Goal: Contribute content: Add original content to the website for others to see

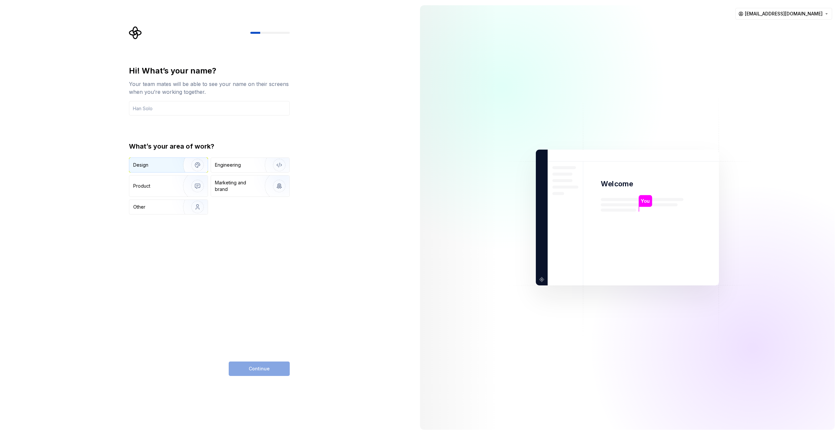
click at [179, 166] on img "button" at bounding box center [193, 165] width 42 height 44
click at [173, 110] on input "text" at bounding box center [209, 108] width 161 height 14
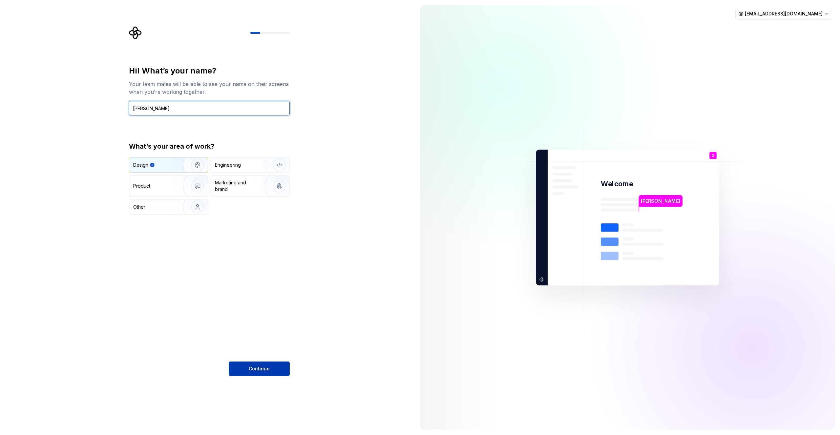
type input "[PERSON_NAME]"
click at [273, 372] on button "Continue" at bounding box center [259, 369] width 61 height 14
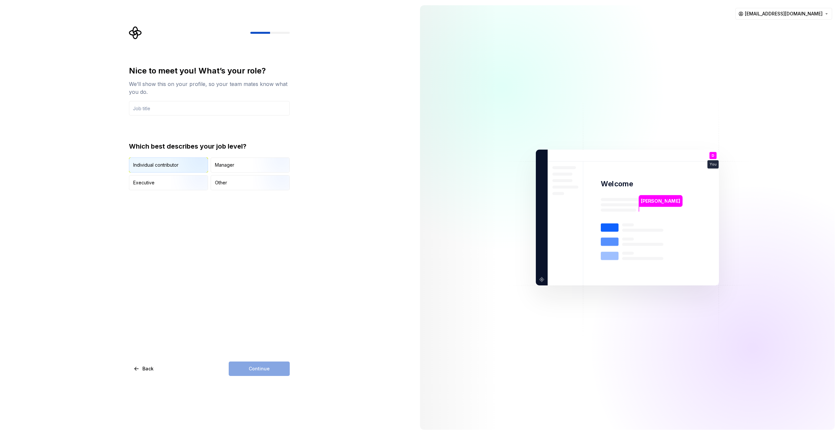
click at [185, 166] on img "button" at bounding box center [192, 173] width 42 height 44
click at [182, 105] on input "text" at bounding box center [209, 108] width 161 height 14
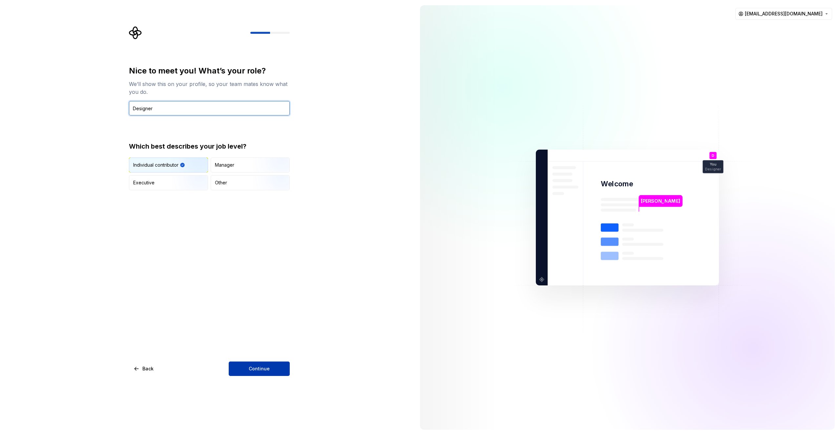
type input "Designer"
click at [277, 363] on button "Continue" at bounding box center [259, 369] width 61 height 14
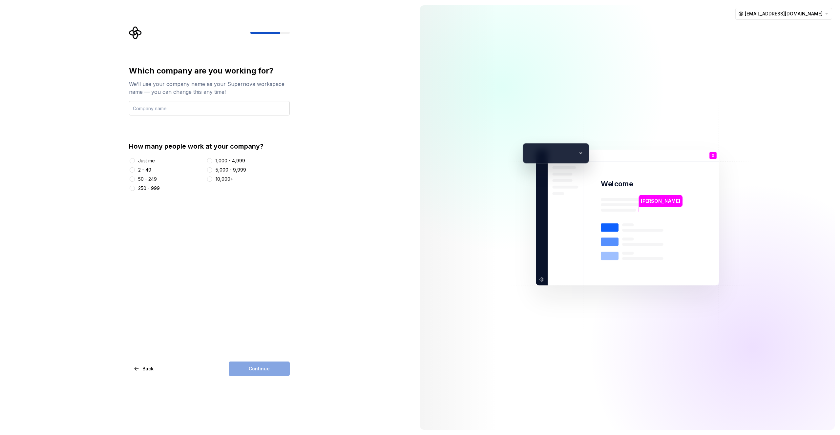
click at [202, 105] on input "text" at bounding box center [209, 108] width 161 height 14
type input "Test"
click at [148, 160] on div "Just me" at bounding box center [146, 161] width 17 height 7
click at [135, 160] on button "Just me" at bounding box center [132, 160] width 5 height 5
click at [255, 361] on div "Which company are you working for? We’ll use your company name as your Supernov…" at bounding box center [209, 221] width 161 height 310
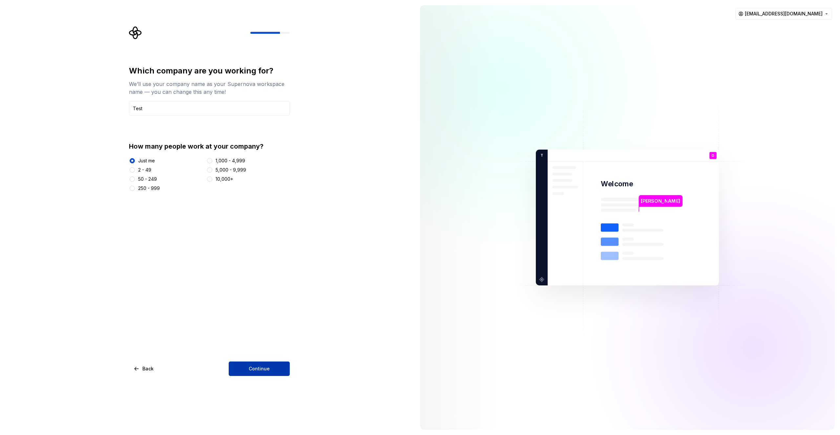
click at [256, 370] on span "Continue" at bounding box center [259, 369] width 21 height 7
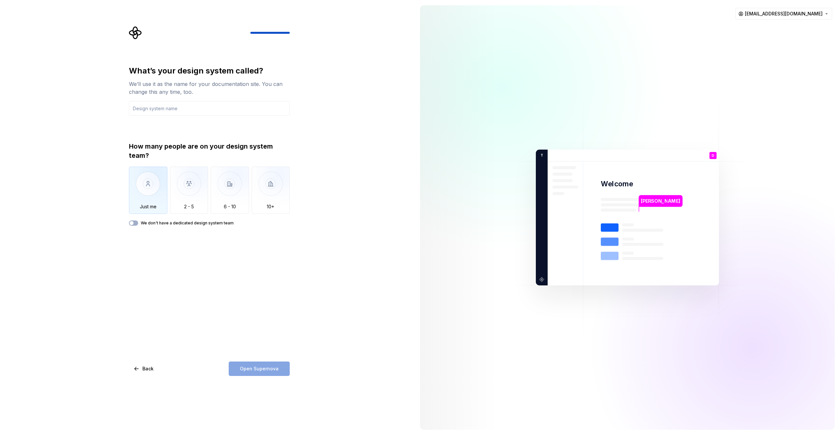
click at [154, 181] on img "button" at bounding box center [148, 189] width 38 height 44
click at [154, 116] on div "What’s your design system called? We’ll use it as the name for your documentati…" at bounding box center [209, 146] width 161 height 160
click at [157, 113] on input "text" at bounding box center [209, 108] width 161 height 14
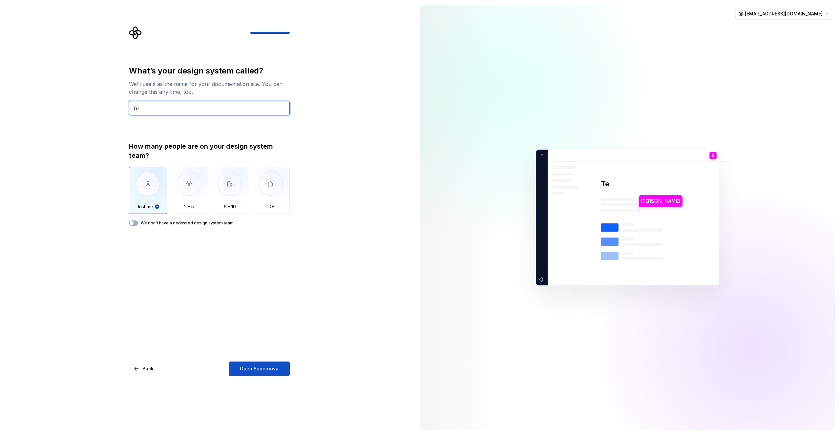
type input "T"
type input "Test"
click at [261, 374] on button "Open Supernova" at bounding box center [259, 369] width 61 height 14
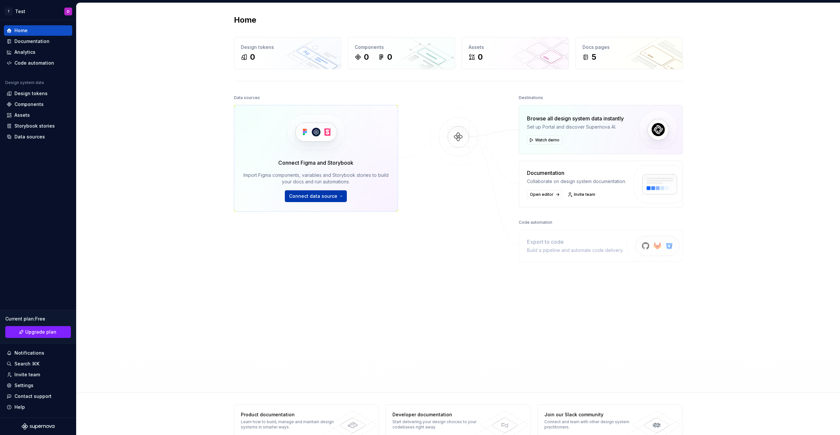
click at [304, 198] on span "Connect data source" at bounding box center [313, 196] width 48 height 7
click at [317, 213] on div "Figma library" at bounding box center [334, 211] width 73 height 7
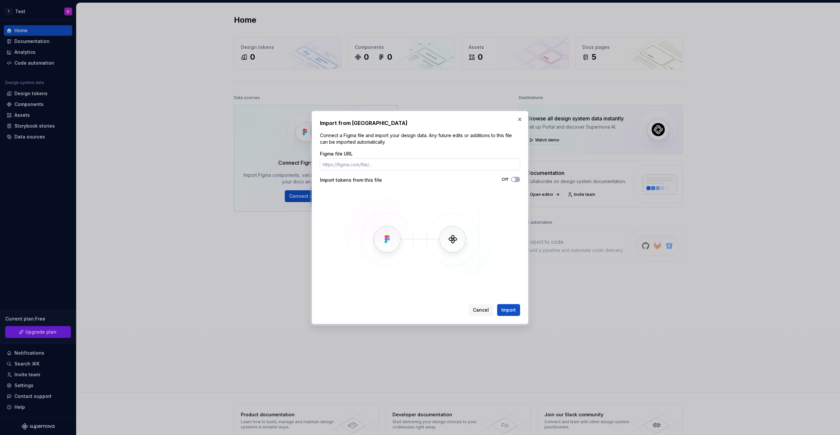
click at [352, 167] on input "Figma file URL" at bounding box center [420, 164] width 200 height 12
drag, startPoint x: 320, startPoint y: 135, endPoint x: 388, endPoint y: 145, distance: 68.6
click at [388, 145] on p "Connect a Figma file and import your design data. Any future edits or additions…" at bounding box center [420, 138] width 200 height 13
copy p "Connect a Figma file and import your design data. Any future edits or additions…"
click at [380, 167] on input "Figma file URL" at bounding box center [420, 164] width 200 height 12
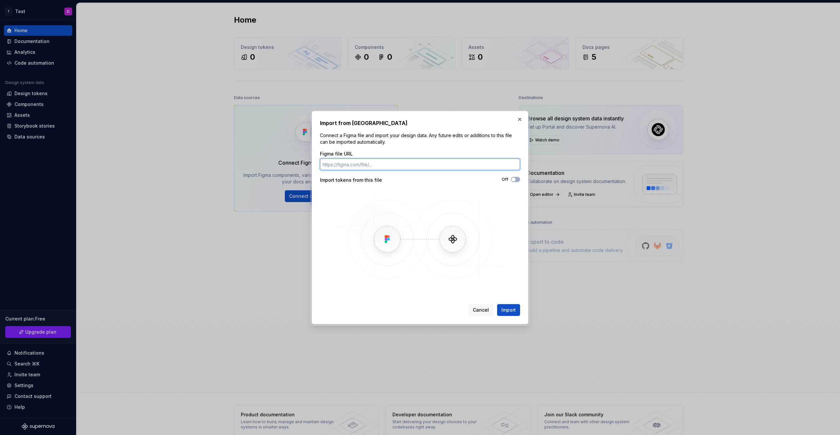
paste input "https://www.figma.com/make/YTGKw34bfCrNNzKo285iK7/Create-Figma-Design-File?node…"
drag, startPoint x: 413, startPoint y: 164, endPoint x: 200, endPoint y: 158, distance: 214.0
click at [320, 158] on input "https://www.figma.com/make/YTGKw34bfCrNNzKo285iK7/Create-Figma-Design-File?node…" at bounding box center [420, 164] width 200 height 12
type input "https://www.figma.com/make/YTGKw34bfCrNNzKo285iK7/Create-Figma-Design-File?node…"
click at [463, 207] on img at bounding box center [420, 239] width 190 height 98
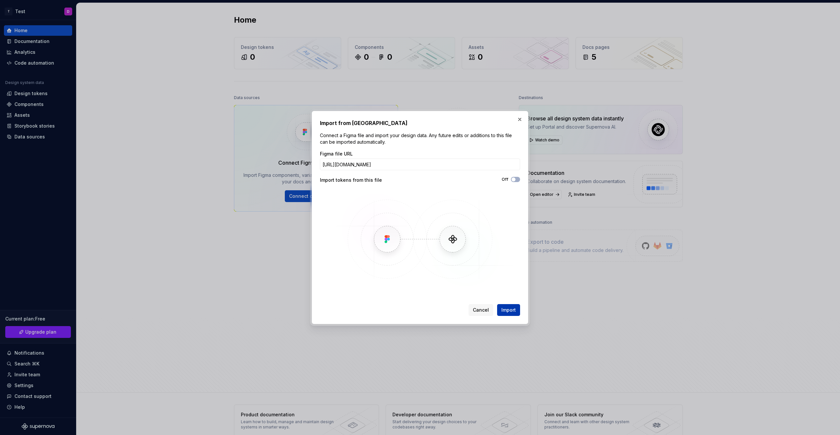
click at [511, 315] on button "Import" at bounding box center [508, 310] width 23 height 12
click at [509, 313] on span "Import" at bounding box center [508, 310] width 14 height 7
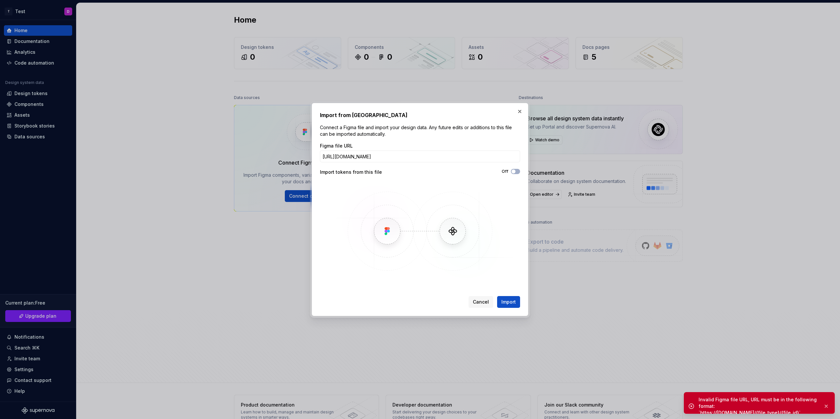
click at [473, 149] on div "Figma file URL https://www.figma.com/make/YTGKw34bfCrNNzKo285iK7/Create-Figma-D…" at bounding box center [420, 153] width 200 height 20
click at [473, 155] on input "https://www.figma.com/make/YTGKw34bfCrNNzKo285iK7/Create-Figma-Design-File?node…" at bounding box center [420, 157] width 200 height 12
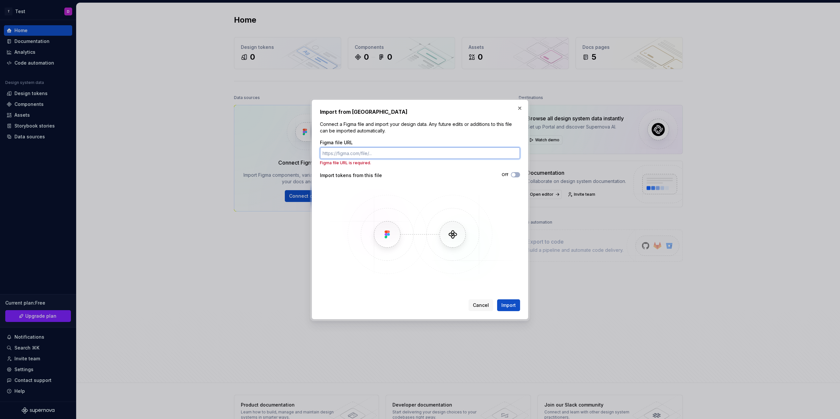
click at [369, 150] on input "Figma file URL" at bounding box center [420, 153] width 200 height 12
paste input "https://www.figma.com/design/YZu3jjH9SPbSf8zvDmDyKk/Untitled?node-id=0-1&p=f&t=…"
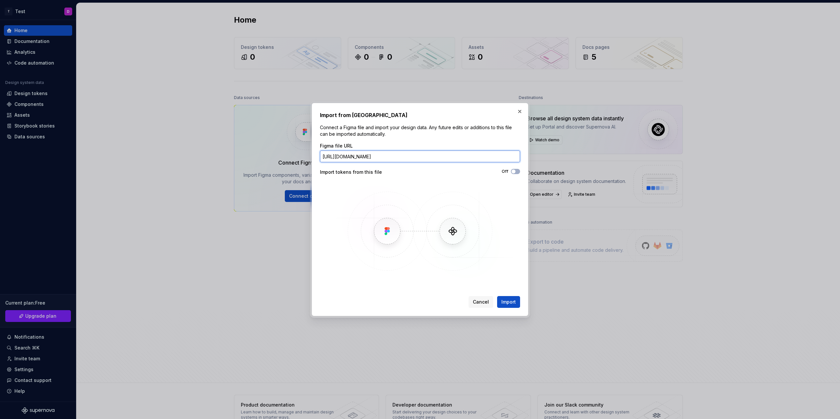
scroll to position [0, 49]
type input "https://www.figma.com/design/YZu3jjH9SPbSf8zvDmDyKk/Untitled?node-id=0-1&p=f&t=…"
click at [510, 300] on span "Import" at bounding box center [508, 302] width 14 height 7
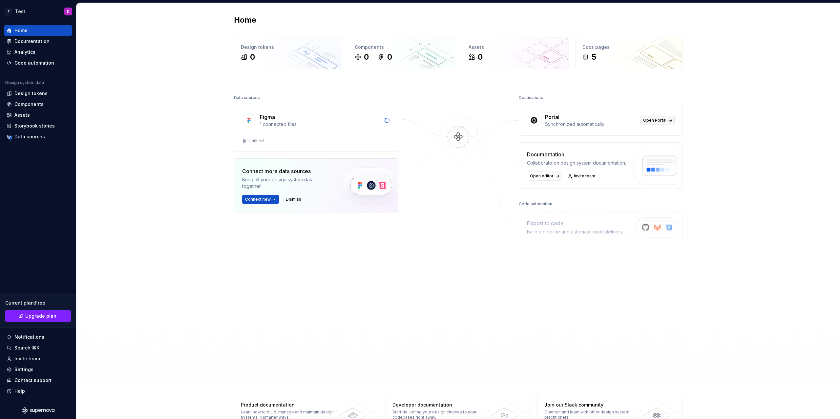
click at [650, 121] on span "Open Portal" at bounding box center [654, 120] width 23 height 5
click at [472, 275] on div at bounding box center [459, 219] width 66 height 252
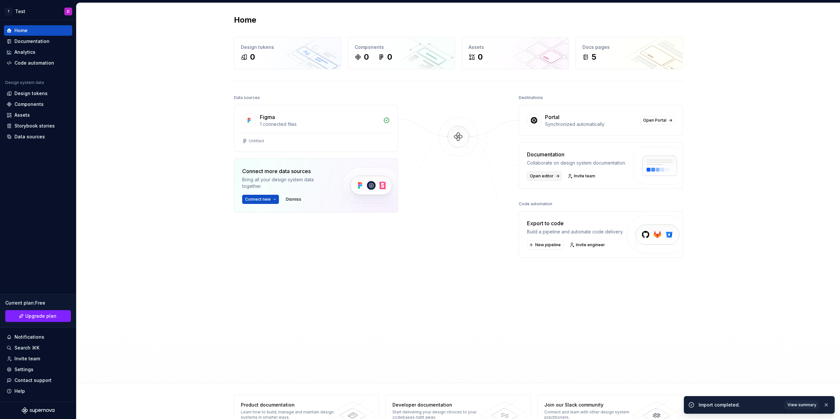
click at [538, 178] on span "Open editor" at bounding box center [542, 176] width 24 height 5
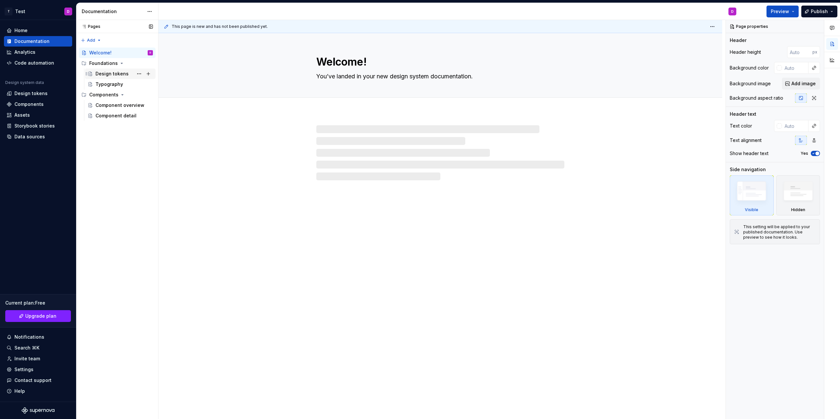
click at [110, 77] on div "Design tokens" at bounding box center [111, 74] width 33 height 7
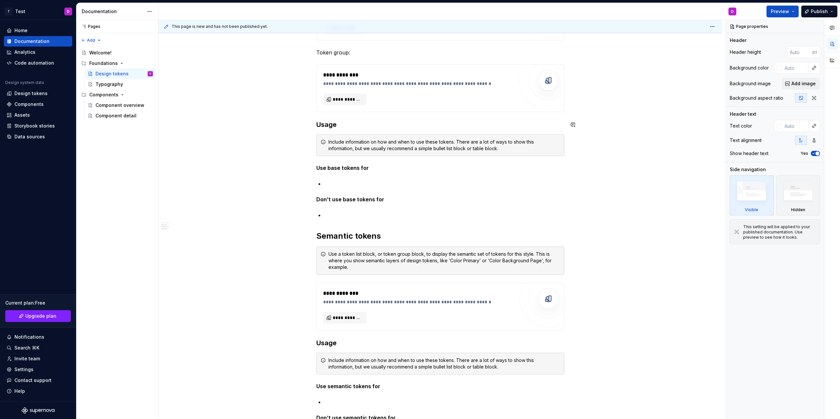
scroll to position [439, 0]
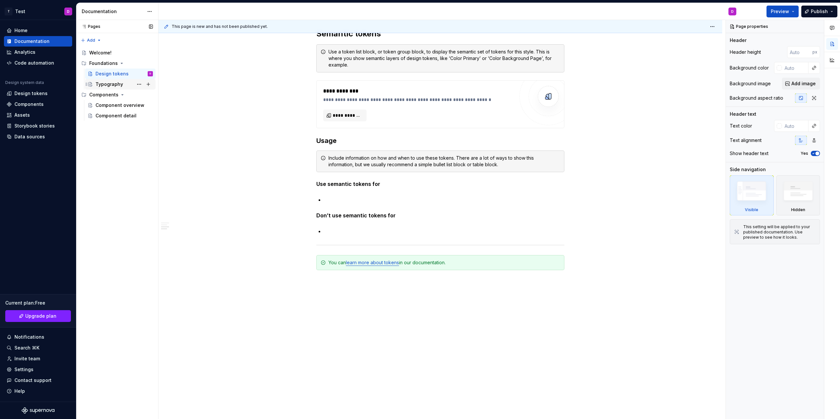
click at [117, 82] on div "Typography" at bounding box center [109, 84] width 28 height 7
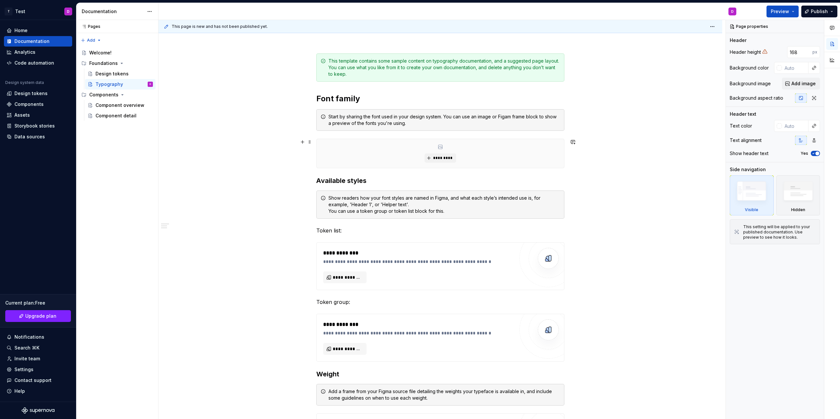
scroll to position [89, 0]
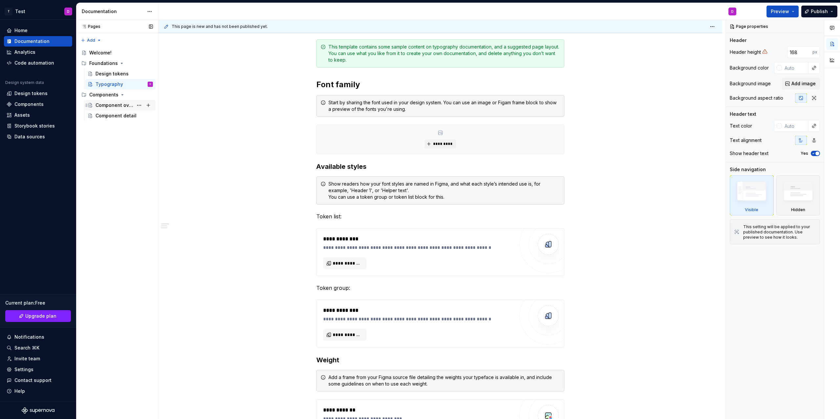
click at [116, 106] on div "Component overview" at bounding box center [114, 105] width 38 height 7
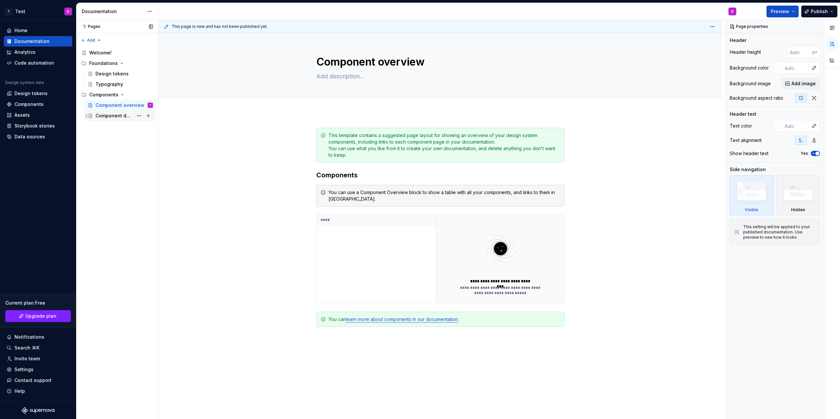
click at [115, 120] on div "Component detail" at bounding box center [123, 115] width 57 height 9
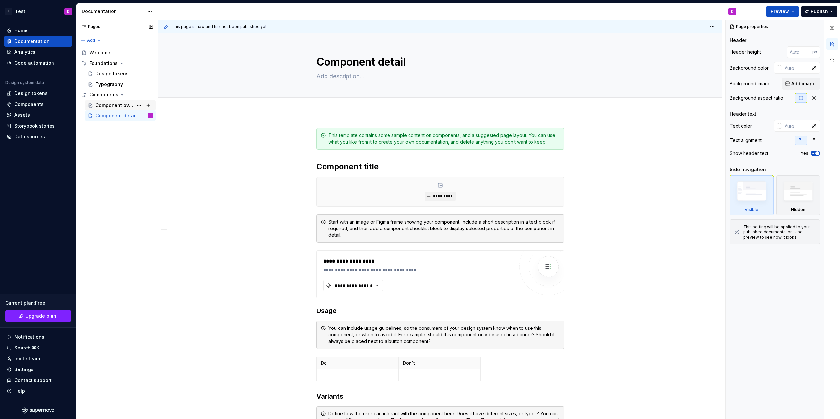
click at [115, 108] on div "Component overview" at bounding box center [114, 105] width 38 height 7
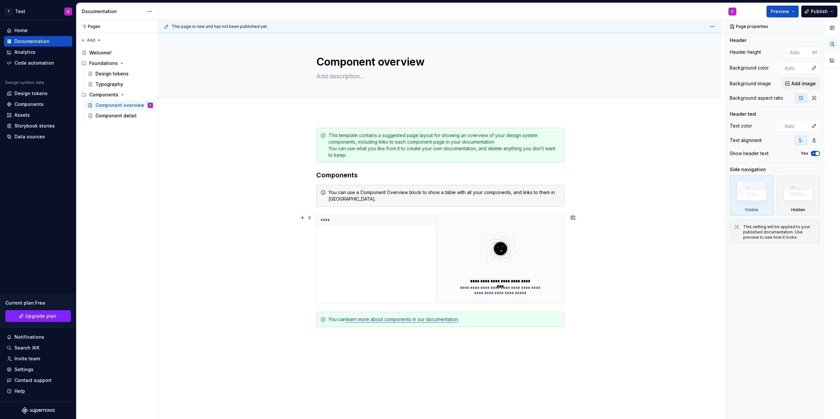
click at [474, 271] on img at bounding box center [500, 249] width 85 height 52
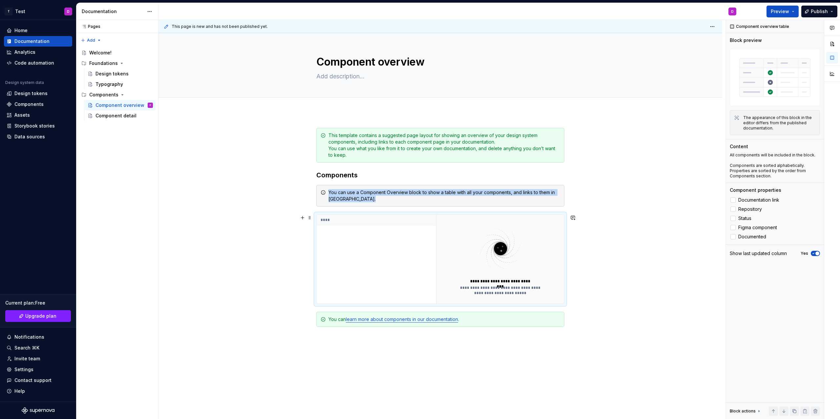
click at [512, 262] on img at bounding box center [500, 249] width 85 height 52
click at [347, 221] on th "****" at bounding box center [376, 220] width 119 height 11
click at [358, 226] on div "****" at bounding box center [376, 259] width 119 height 89
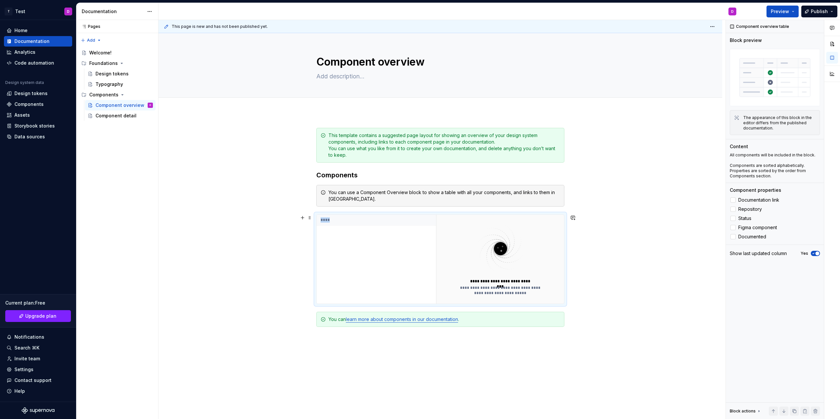
click at [358, 226] on div "****" at bounding box center [376, 259] width 119 height 89
click at [350, 197] on div "You can use a Component Overview block to show a table with all your components…" at bounding box center [444, 195] width 232 height 13
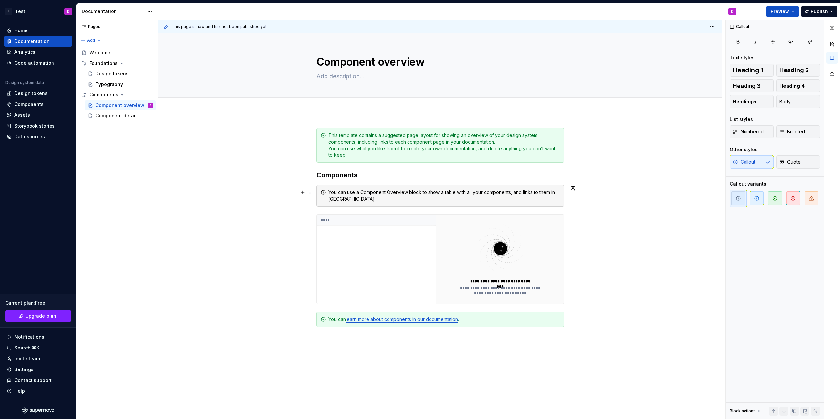
click at [350, 197] on div "You can use a Component Overview block to show a table with all your components…" at bounding box center [444, 195] width 232 height 13
click at [388, 158] on div "This template contains a suggested page layout for showing an overview of your …" at bounding box center [444, 145] width 232 height 26
click at [123, 110] on div "Component overview D" at bounding box center [120, 105] width 71 height 11
click at [123, 114] on div "Component detail" at bounding box center [114, 116] width 38 height 7
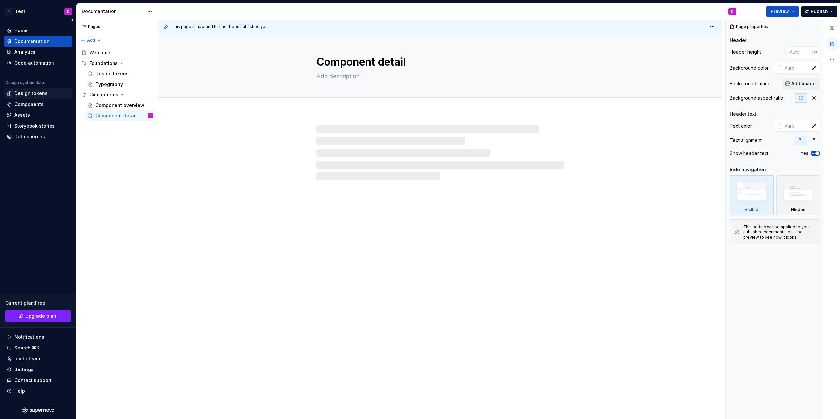
click at [37, 98] on div "Design tokens" at bounding box center [38, 93] width 68 height 11
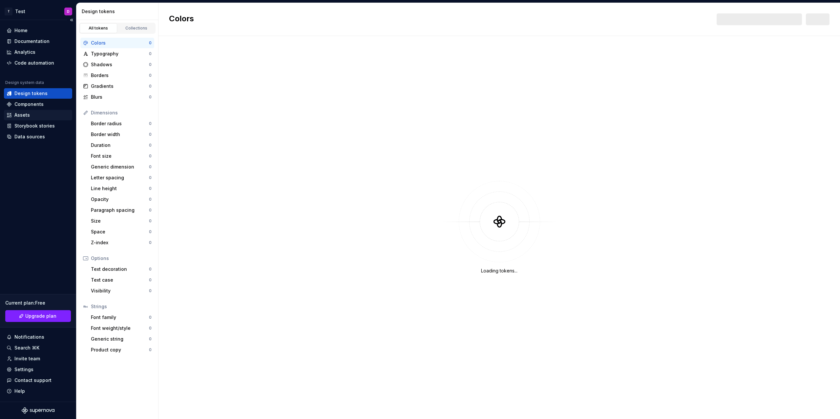
click at [35, 111] on div "Assets" at bounding box center [38, 115] width 68 height 11
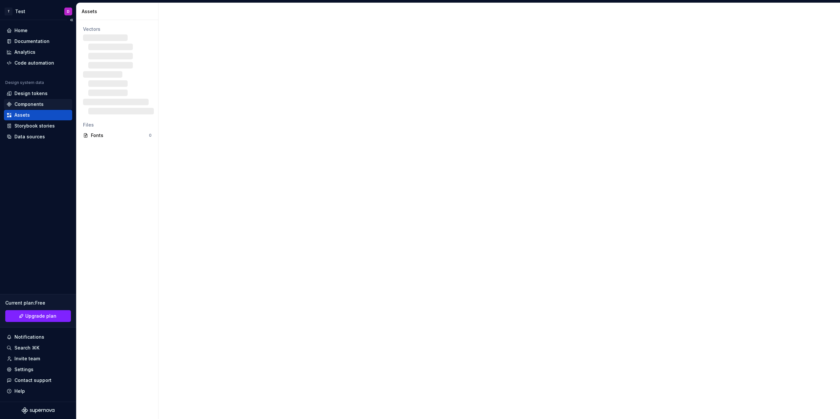
click at [36, 108] on div "Components" at bounding box center [38, 104] width 68 height 11
click at [36, 105] on div "Components" at bounding box center [28, 104] width 29 height 7
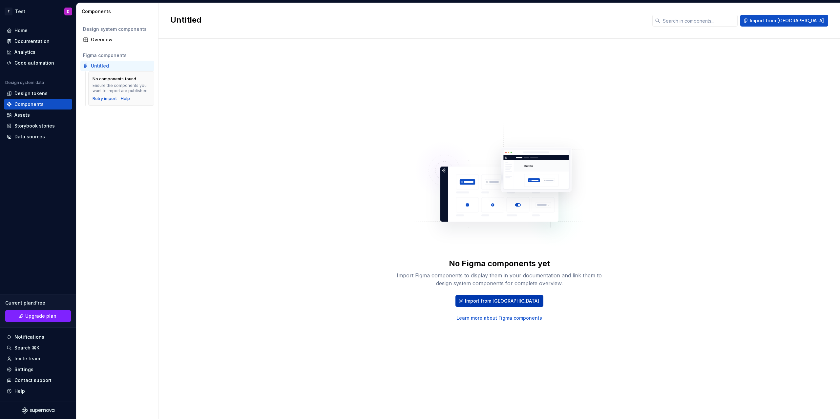
click at [499, 303] on span "Import from [GEOGRAPHIC_DATA]" at bounding box center [502, 301] width 74 height 7
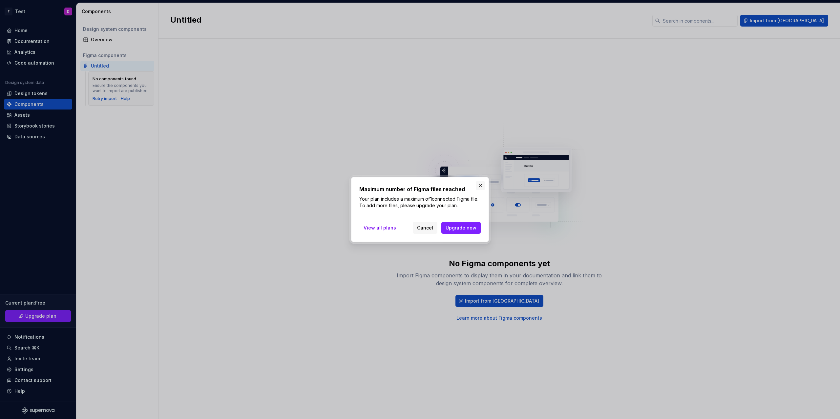
click at [478, 188] on button "button" at bounding box center [480, 185] width 9 height 9
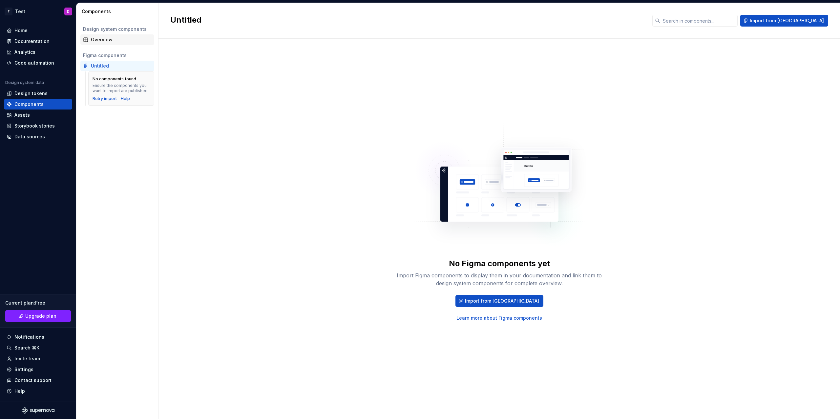
click at [107, 44] on div "Overview" at bounding box center [117, 39] width 74 height 11
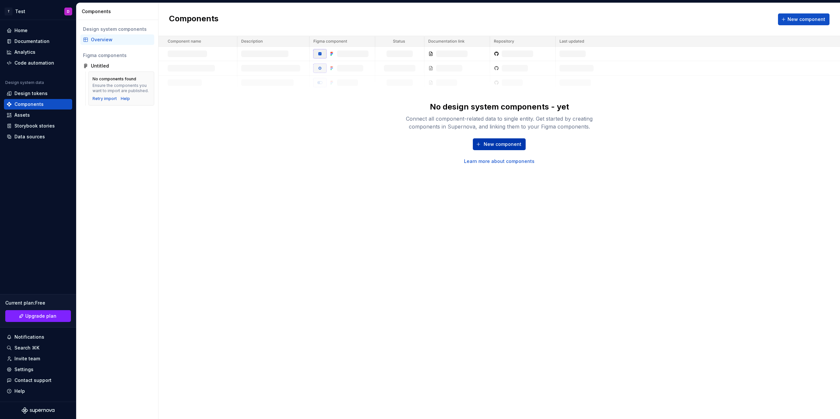
click at [485, 146] on button "New component" at bounding box center [499, 144] width 53 height 12
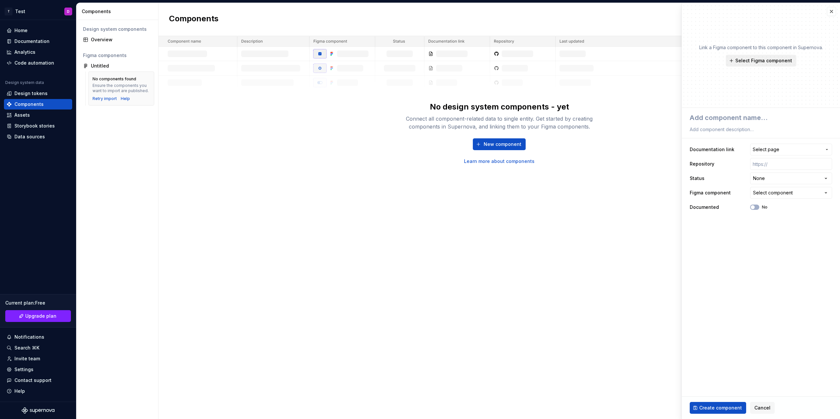
click at [751, 62] on span "Select Figma component" at bounding box center [763, 60] width 57 height 7
click at [726, 106] on img at bounding box center [727, 105] width 85 height 52
drag, startPoint x: 649, startPoint y: 69, endPoint x: 320, endPoint y: 18, distance: 332.7
click at [646, 70] on img at bounding box center [499, 63] width 682 height 54
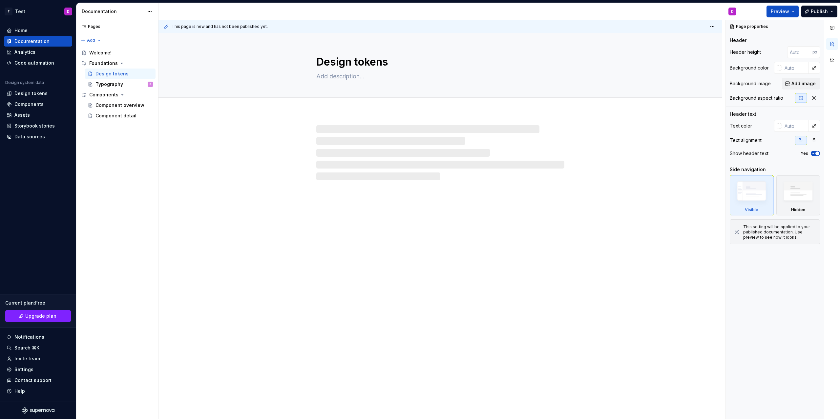
type textarea "*"
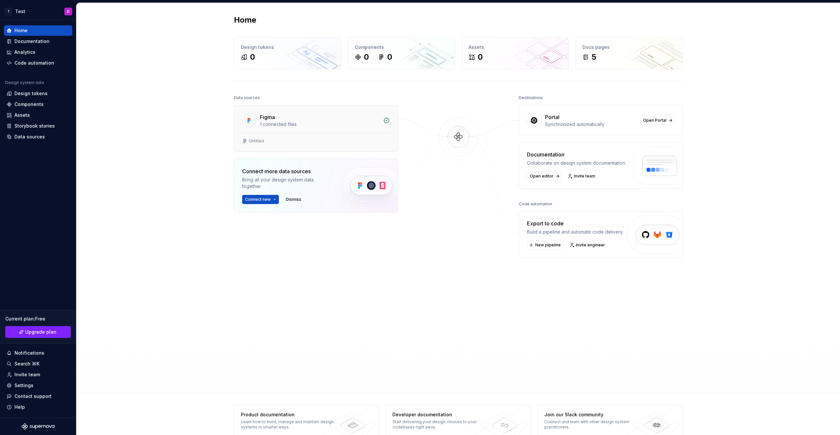
click at [391, 118] on div "Figma 1 connected files" at bounding box center [315, 119] width 163 height 28
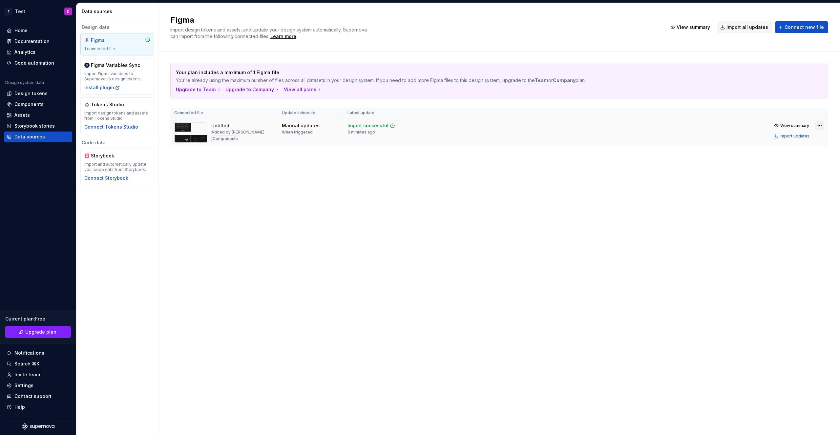
click at [817, 126] on html "T Test D Home Documentation Analytics Code automation Design system data Design…" at bounding box center [420, 217] width 840 height 435
click at [800, 183] on div "Remove Figma file" at bounding box center [800, 183] width 75 height 7
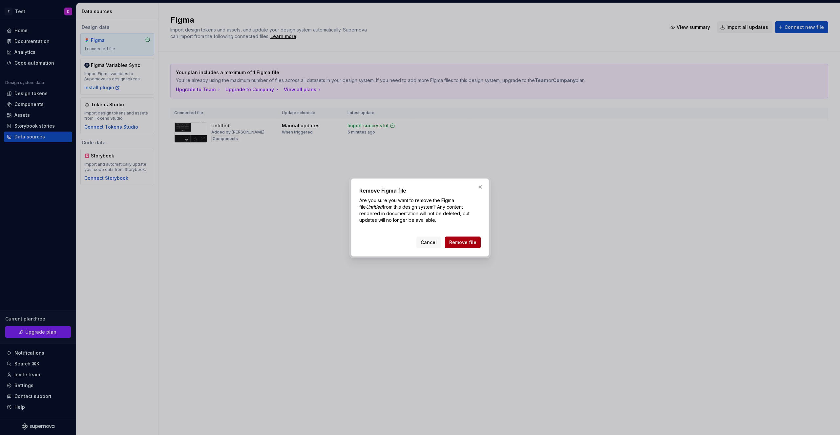
click at [458, 245] on span "Remove file" at bounding box center [462, 242] width 27 height 7
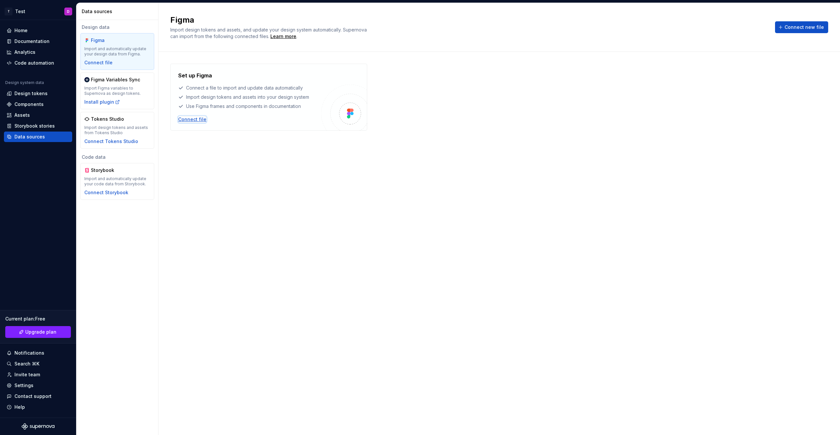
click at [190, 121] on div "Connect file" at bounding box center [192, 119] width 28 height 7
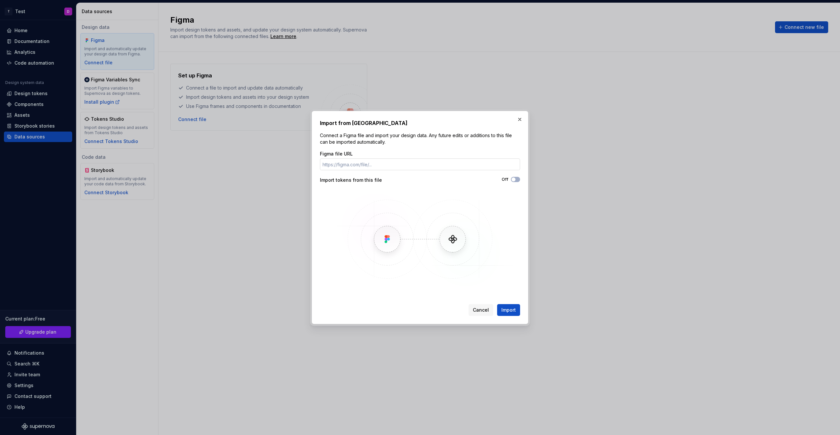
click at [374, 162] on input "Figma file URL" at bounding box center [420, 164] width 200 height 12
type input "[URL][DOMAIN_NAME]"
click at [511, 316] on div "Import from Figma Connect a Figma file and import your design data. Any future …" at bounding box center [420, 217] width 217 height 213
click at [513, 308] on span "Import" at bounding box center [508, 310] width 14 height 7
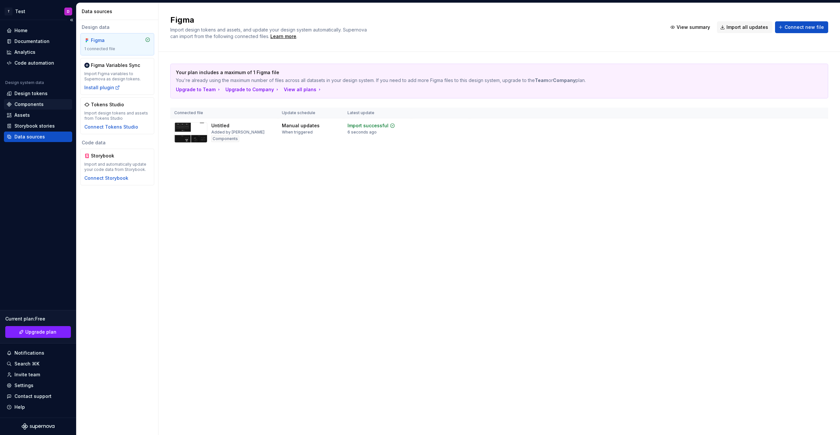
click at [29, 103] on div "Components" at bounding box center [28, 104] width 29 height 7
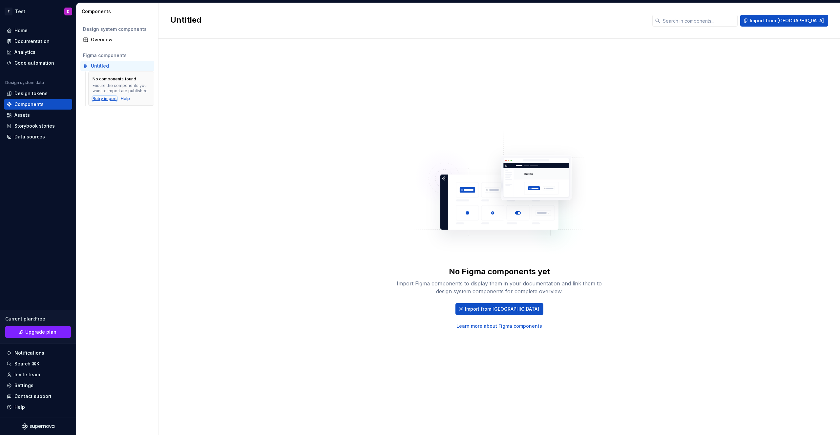
click at [110, 100] on div "Retry import" at bounding box center [105, 98] width 24 height 5
click at [106, 100] on div "Retry import" at bounding box center [105, 98] width 24 height 5
click at [502, 314] on button "Import from [GEOGRAPHIC_DATA]" at bounding box center [499, 309] width 88 height 12
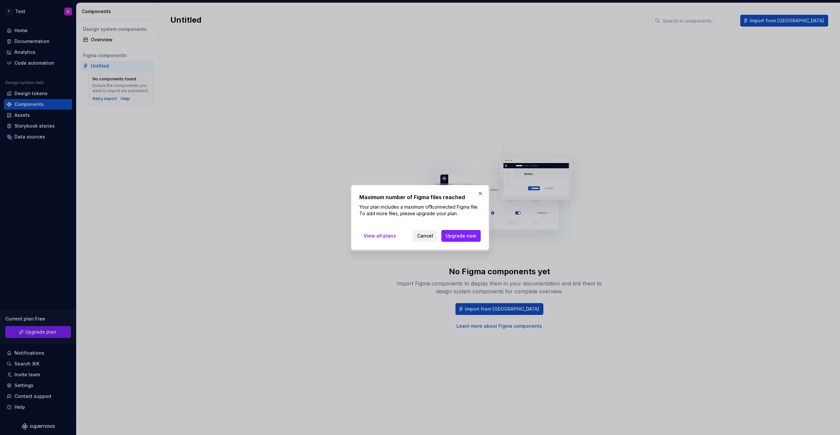
click at [420, 235] on span "Cancel" at bounding box center [425, 236] width 16 height 7
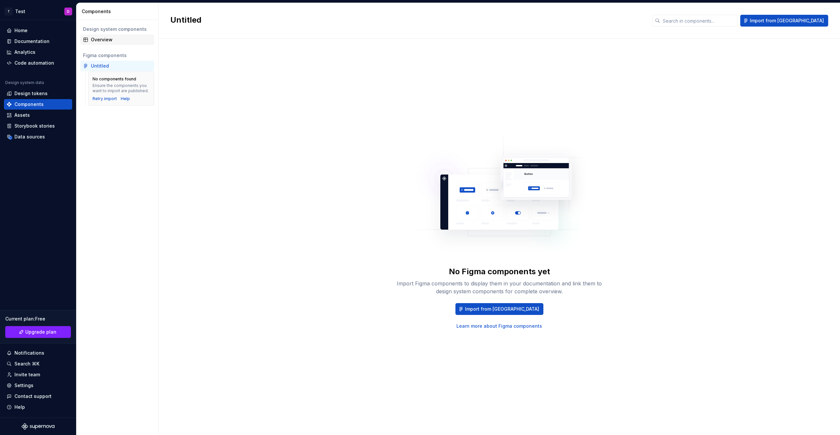
click at [106, 43] on div "Overview" at bounding box center [117, 39] width 74 height 11
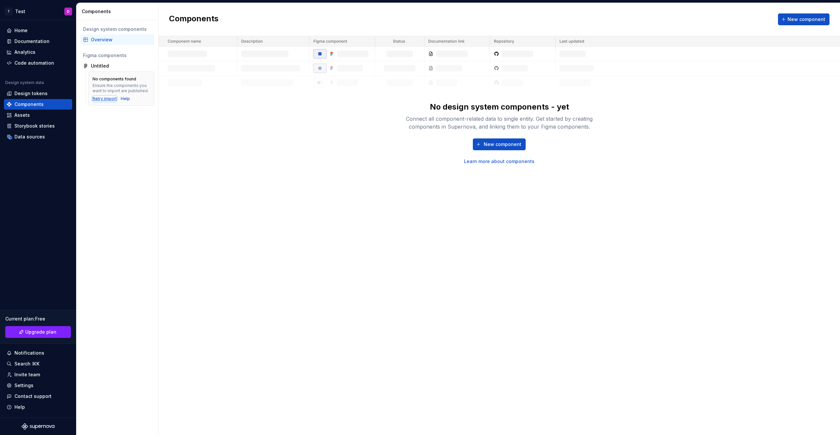
click at [100, 100] on div "Retry import" at bounding box center [105, 98] width 24 height 5
click at [103, 102] on div "No components found Ensure the components you want to import are published. Ret…" at bounding box center [121, 89] width 66 height 34
click at [103, 97] on div "Retry import" at bounding box center [105, 98] width 24 height 5
click at [33, 30] on div "Home" at bounding box center [38, 30] width 63 height 7
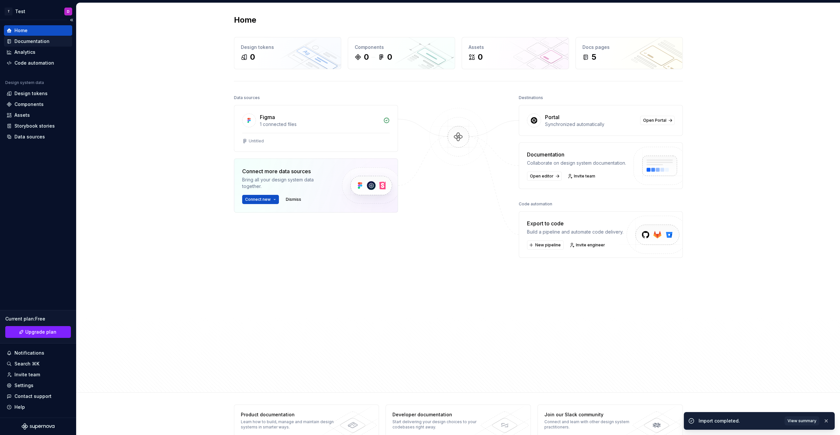
click at [19, 43] on div "Documentation" at bounding box center [31, 41] width 35 height 7
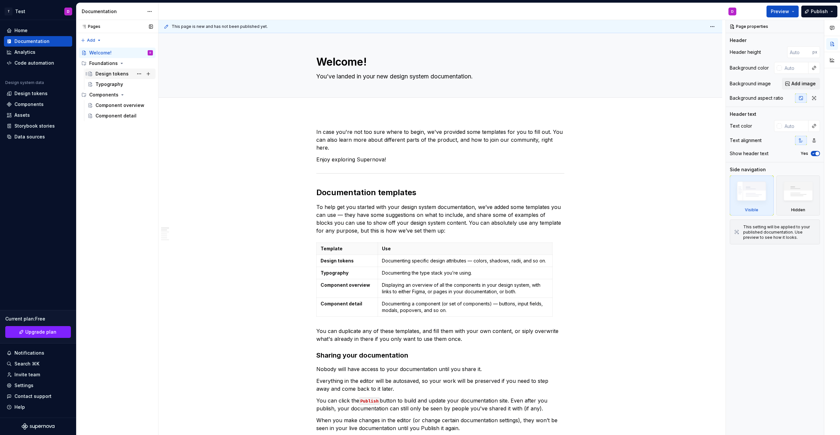
click at [108, 76] on div "Design tokens" at bounding box center [111, 74] width 33 height 7
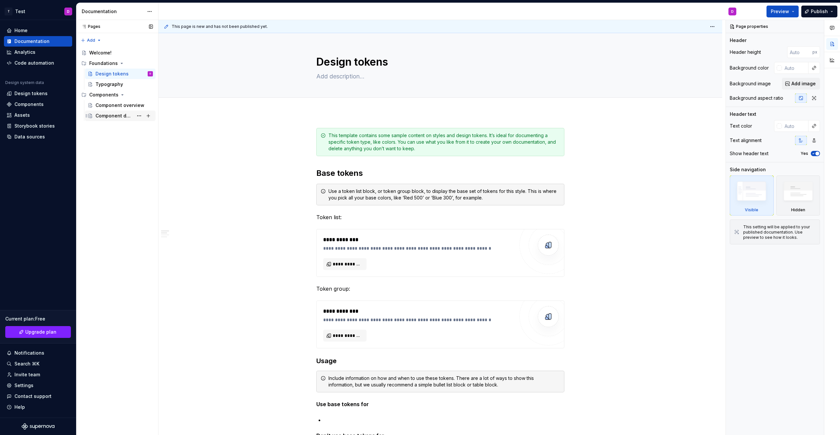
click at [108, 119] on div "Component detail" at bounding box center [123, 115] width 57 height 9
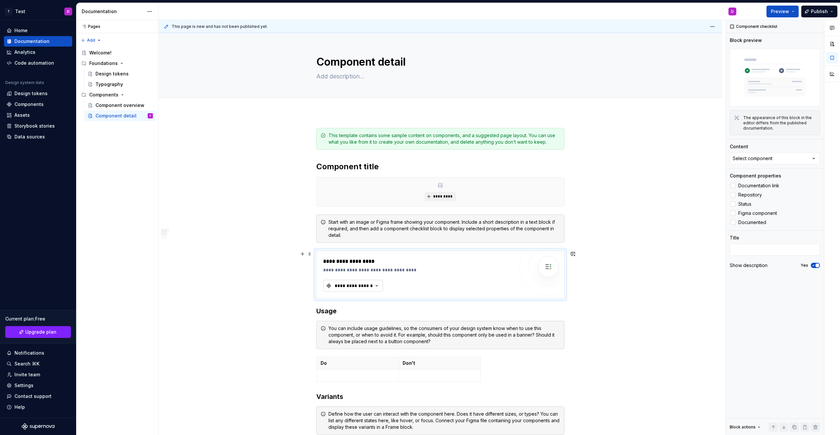
click at [357, 286] on div "**********" at bounding box center [353, 286] width 39 height 7
click at [350, 311] on div "No matching components found." at bounding box center [377, 313] width 102 height 12
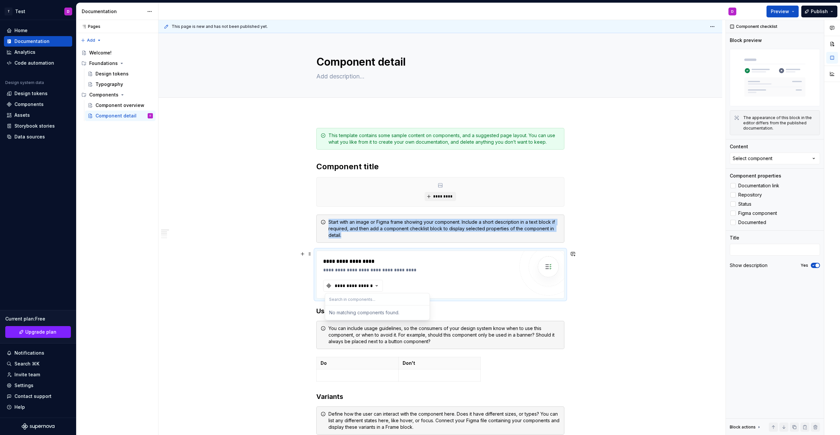
click at [545, 269] on img at bounding box center [548, 266] width 13 height 13
click at [373, 268] on div "**********" at bounding box center [418, 270] width 191 height 7
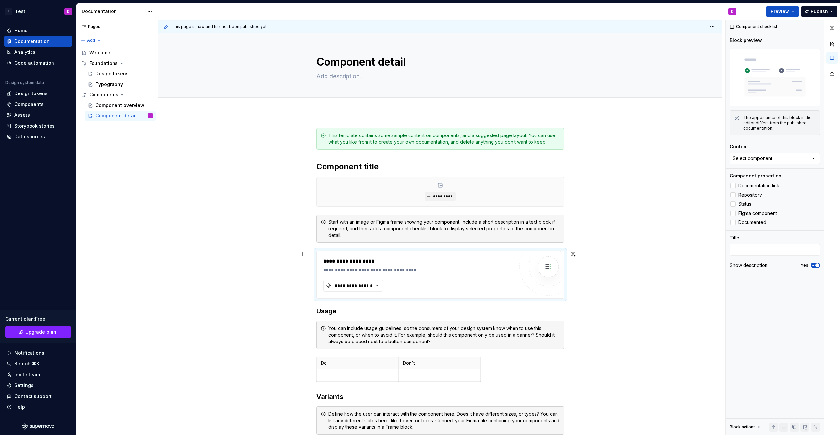
click at [341, 261] on div "**********" at bounding box center [418, 262] width 191 height 8
click at [339, 283] on div "**********" at bounding box center [353, 286] width 39 height 7
click at [336, 311] on div "No matching components found." at bounding box center [377, 313] width 102 height 12
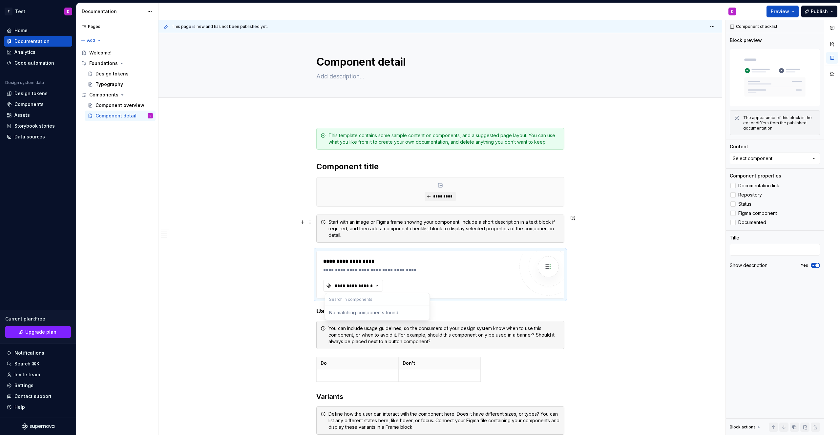
click at [785, 10] on span "Preview" at bounding box center [780, 11] width 18 height 7
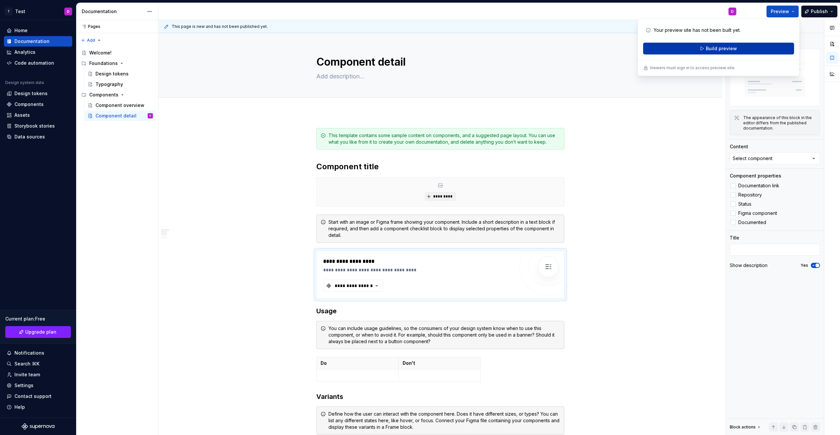
click at [677, 52] on button "Build preview" at bounding box center [718, 49] width 151 height 12
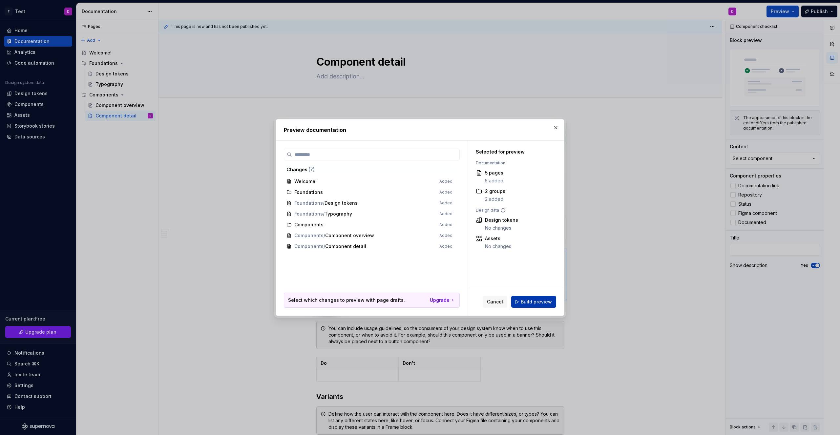
click at [524, 303] on span "Build preview" at bounding box center [536, 302] width 31 height 7
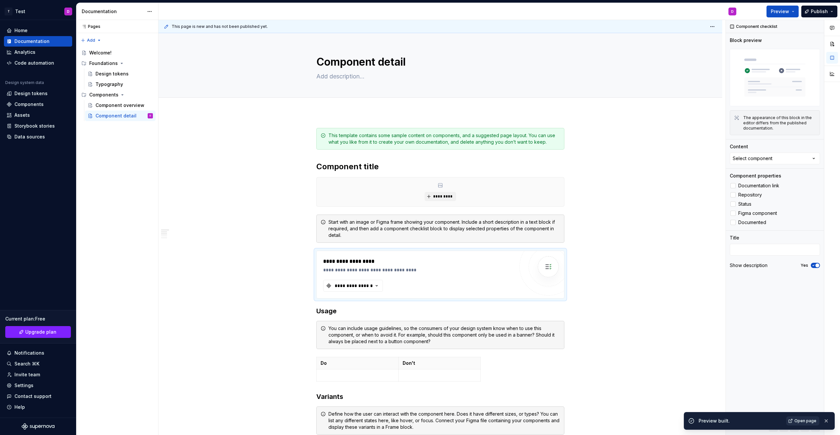
click at [810, 420] on span "Open page" at bounding box center [805, 420] width 22 height 5
click at [148, 14] on html "T Test D Home Documentation Analytics Code automation Design system data Design…" at bounding box center [420, 217] width 840 height 435
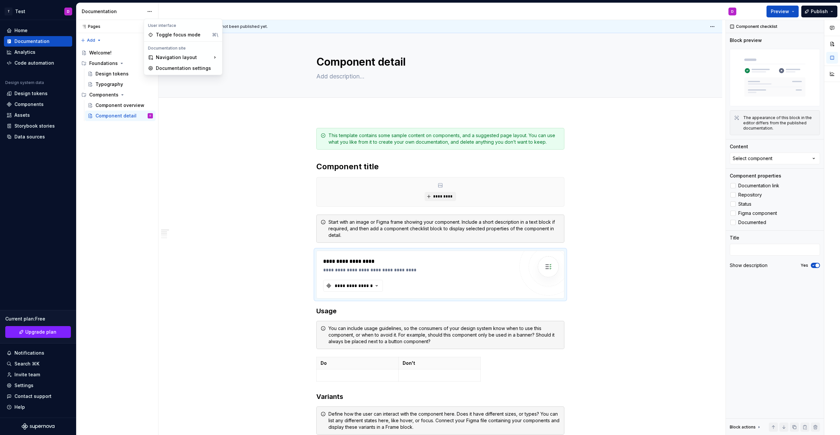
click at [236, 129] on html "T Test D Home Documentation Analytics Code automation Design system data Design…" at bounding box center [420, 217] width 840 height 435
click at [46, 387] on div "Settings" at bounding box center [38, 385] width 63 height 7
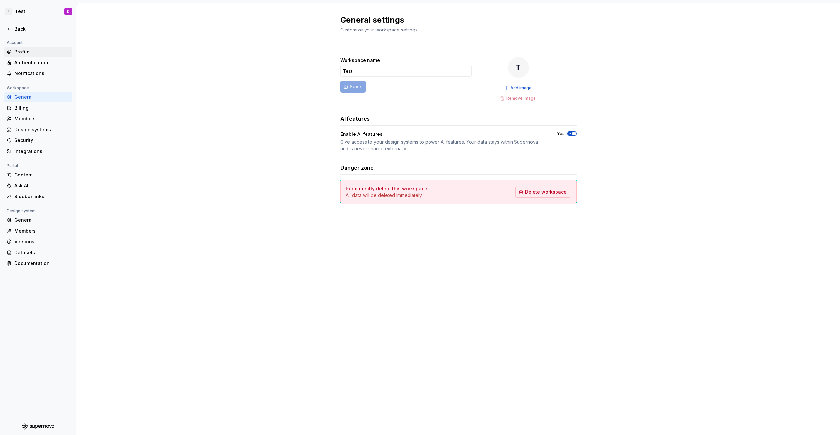
click at [38, 52] on div "Profile" at bounding box center [41, 52] width 55 height 7
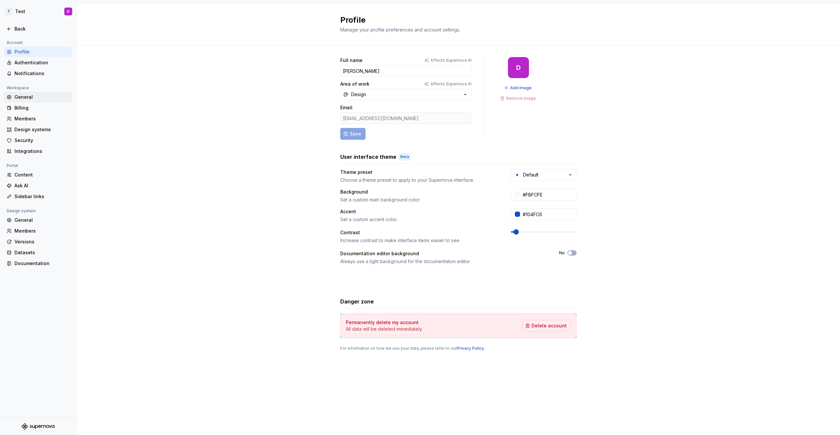
click at [38, 99] on div "General" at bounding box center [41, 97] width 55 height 7
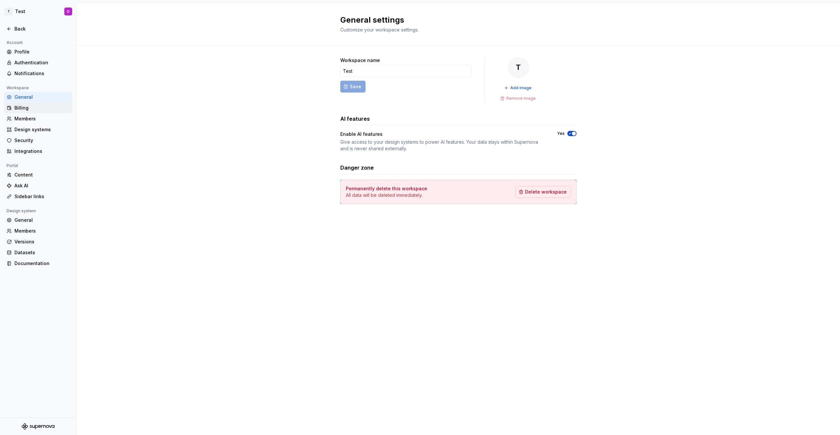
click at [39, 112] on div "Billing" at bounding box center [38, 108] width 68 height 11
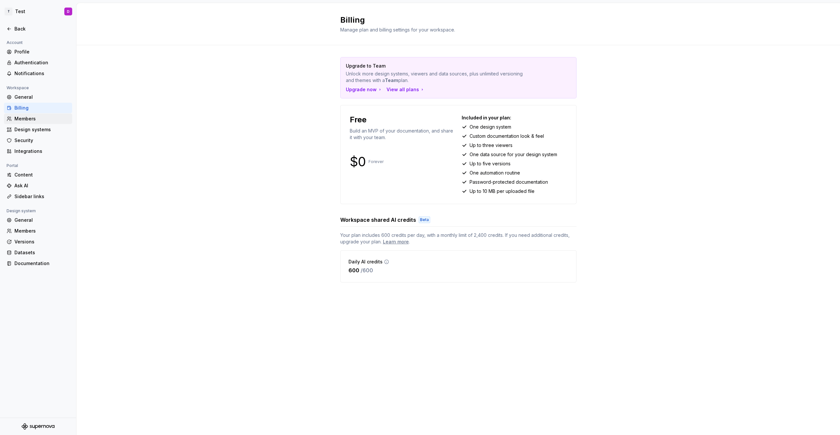
click at [41, 117] on div "Members" at bounding box center [41, 119] width 55 height 7
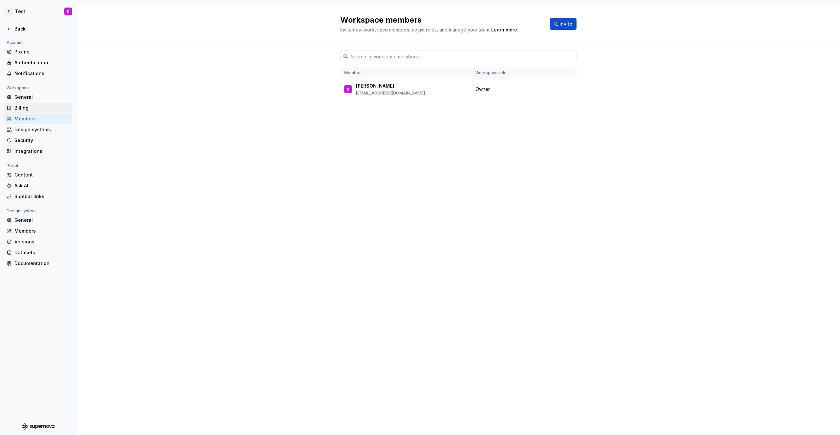
click at [41, 110] on div "Billing" at bounding box center [41, 108] width 55 height 7
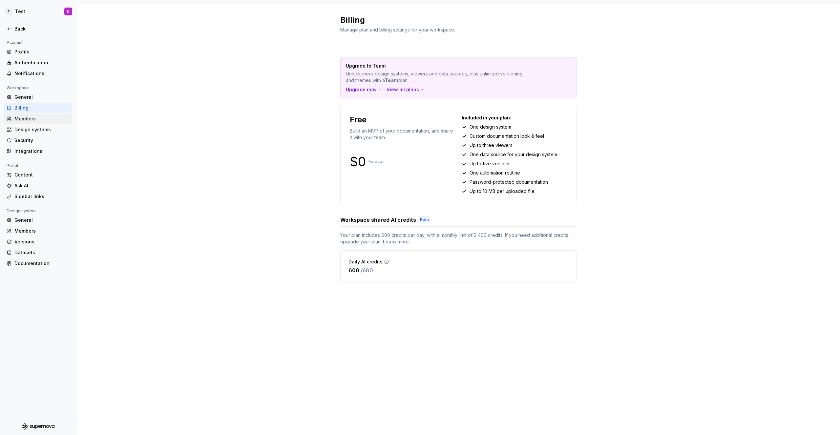
click at [41, 117] on div "Members" at bounding box center [41, 119] width 55 height 7
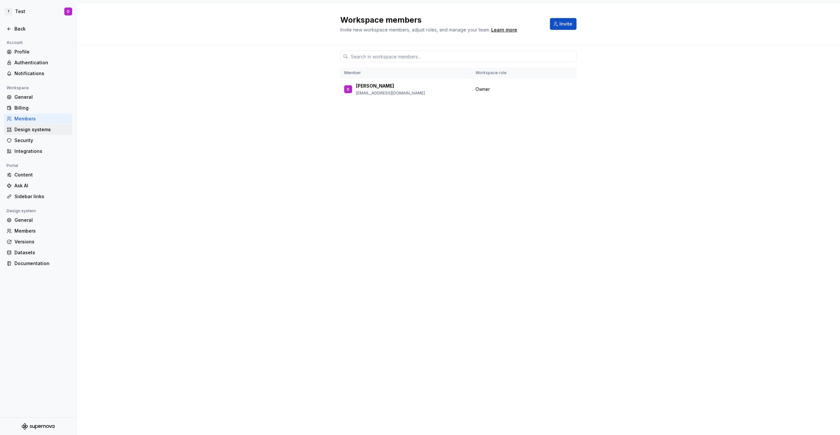
click at [44, 126] on div "Design systems" at bounding box center [41, 129] width 55 height 7
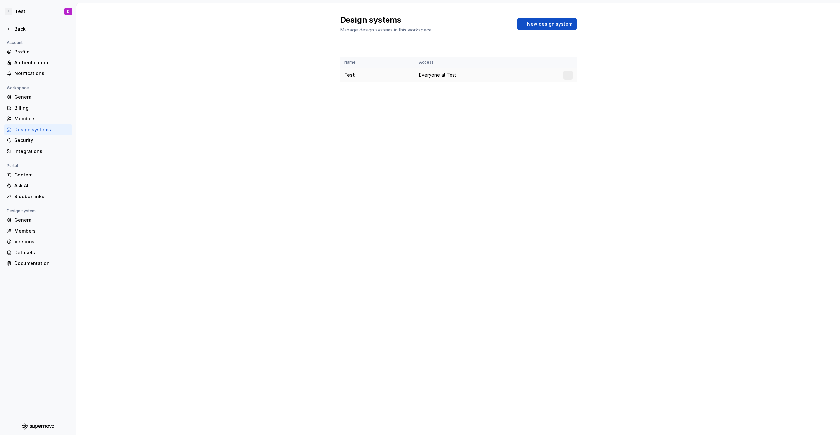
click at [431, 79] on td "Everyone at Test" at bounding box center [464, 75] width 98 height 15
click at [429, 77] on span "Everyone at Test" at bounding box center [437, 75] width 37 height 7
click at [570, 76] on html "T Test D Back Account Profile Authentication Notifications Workspace General Bi…" at bounding box center [420, 217] width 840 height 435
click at [577, 96] on div "Design system settings" at bounding box center [607, 98] width 62 height 7
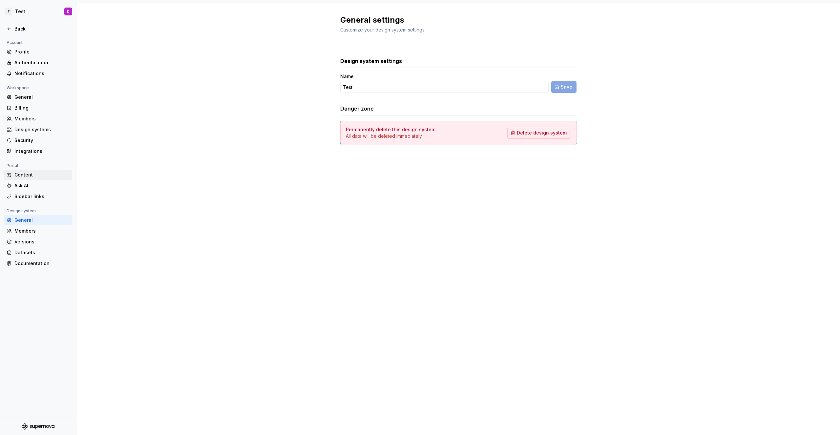
click at [40, 178] on div "Content" at bounding box center [38, 175] width 68 height 11
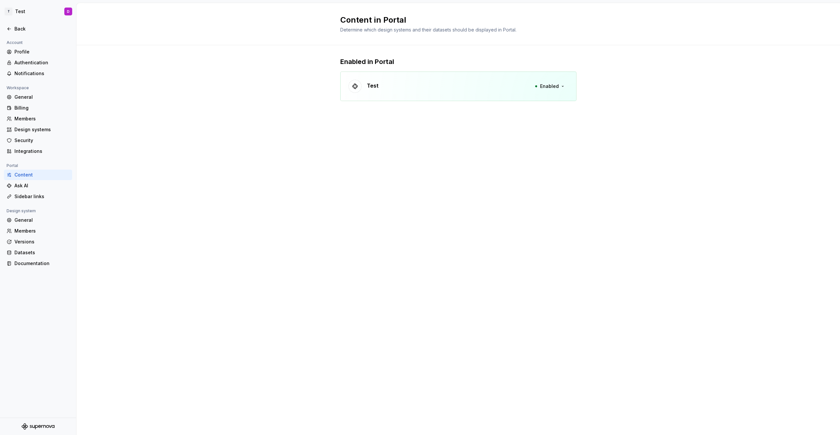
click at [437, 89] on div "Test Enabled" at bounding box center [458, 87] width 236 height 30
click at [356, 91] on div at bounding box center [354, 86] width 13 height 13
click at [356, 90] on div at bounding box center [354, 86] width 13 height 13
click at [551, 85] on span "Enabled" at bounding box center [549, 86] width 19 height 7
click at [439, 145] on div "Content in Portal Determine which design systems and their datasets should be d…" at bounding box center [458, 219] width 764 height 432
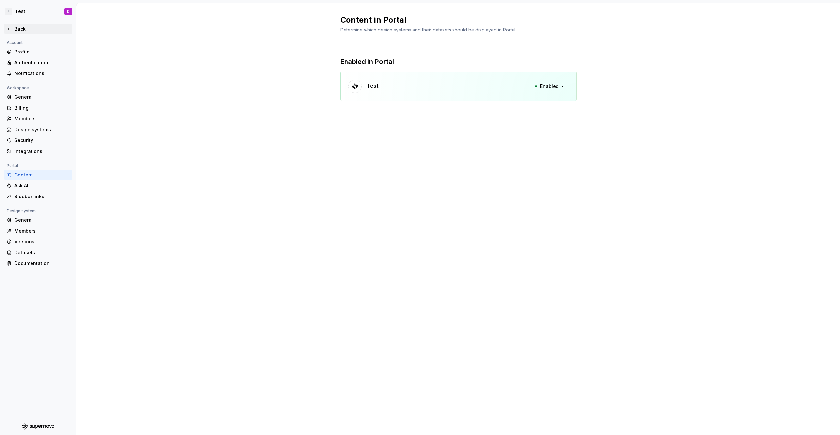
click at [24, 27] on div "Back" at bounding box center [41, 29] width 55 height 7
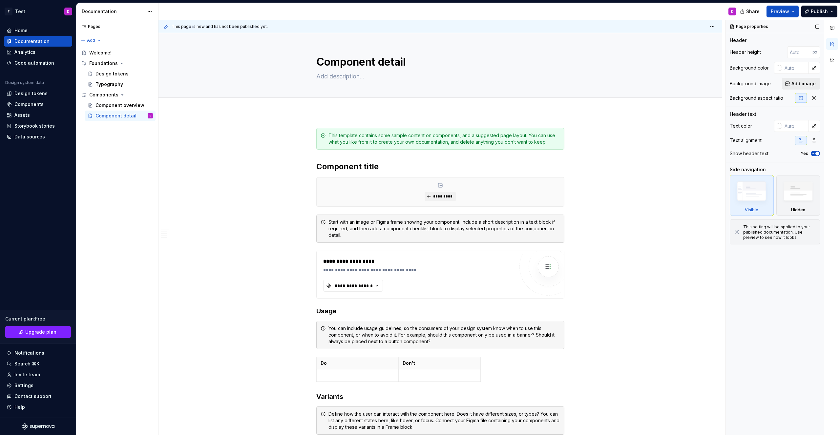
click at [792, 86] on button "Add image" at bounding box center [801, 84] width 38 height 12
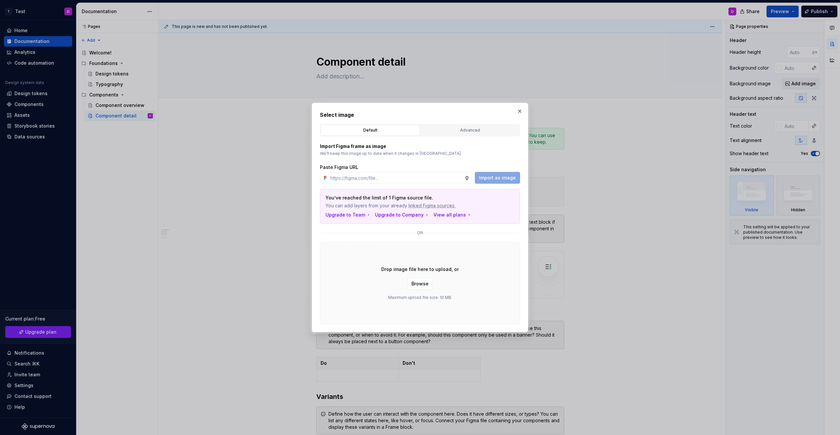
click at [514, 116] on h2 "Select image" at bounding box center [420, 115] width 200 height 8
click at [518, 114] on button "button" at bounding box center [519, 111] width 9 height 9
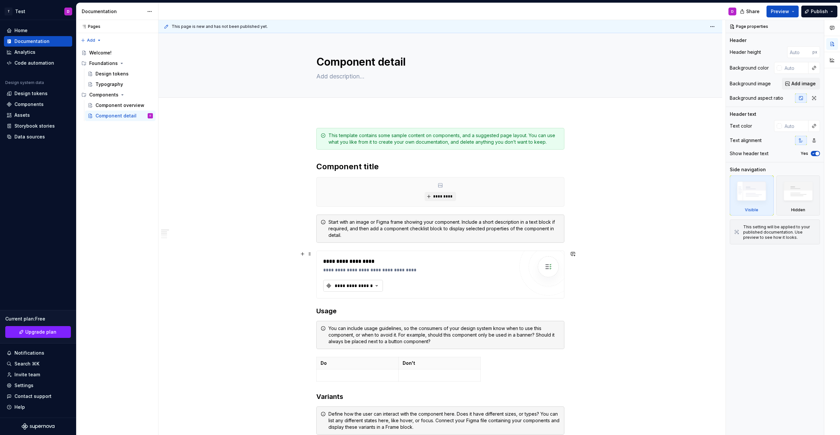
click at [365, 286] on div "**********" at bounding box center [353, 286] width 39 height 7
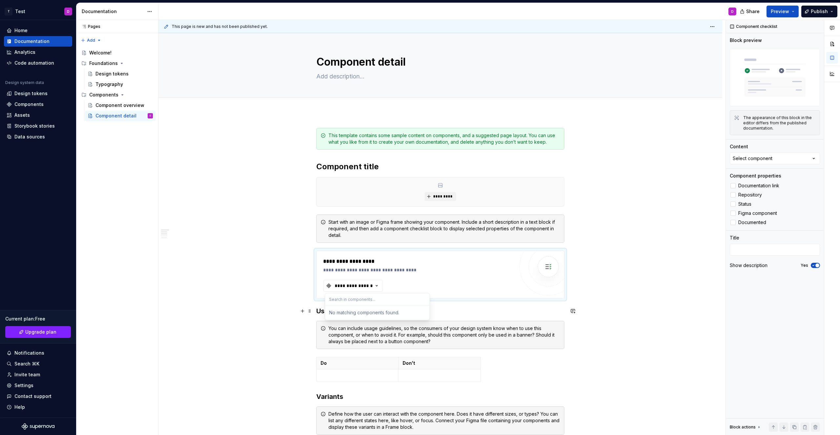
click at [381, 315] on div "No matching components found." at bounding box center [377, 313] width 102 height 12
click at [36, 103] on div "Components" at bounding box center [28, 104] width 29 height 7
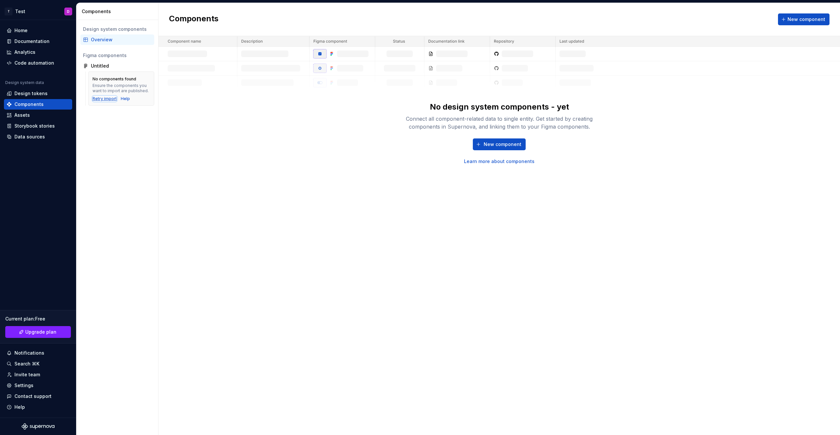
click at [102, 99] on div "Retry import" at bounding box center [105, 98] width 24 height 5
drag, startPoint x: 429, startPoint y: 108, endPoint x: 477, endPoint y: 107, distance: 47.9
click at [477, 107] on div "No design system components - yet Connect all component-related data to single …" at bounding box center [499, 116] width 210 height 29
click at [587, 120] on div "Connect all component-related data to single entity. Get started by creating co…" at bounding box center [499, 123] width 210 height 16
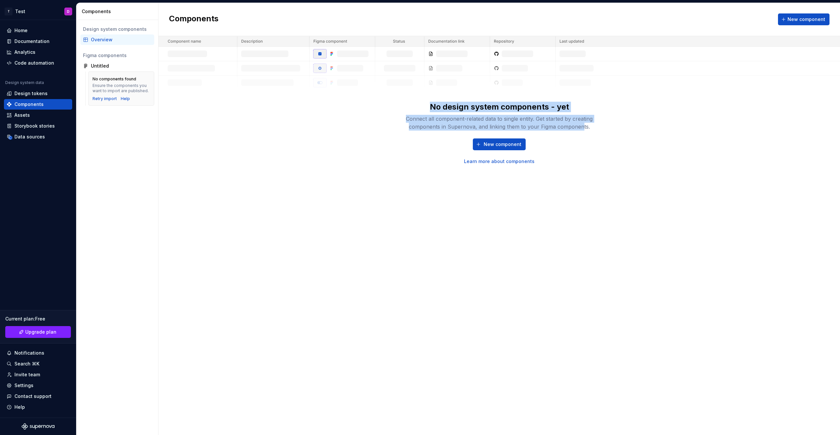
drag, startPoint x: 432, startPoint y: 108, endPoint x: 583, endPoint y: 129, distance: 152.1
click at [583, 129] on div "No design system components - yet Connect all component-related data to single …" at bounding box center [499, 116] width 210 height 29
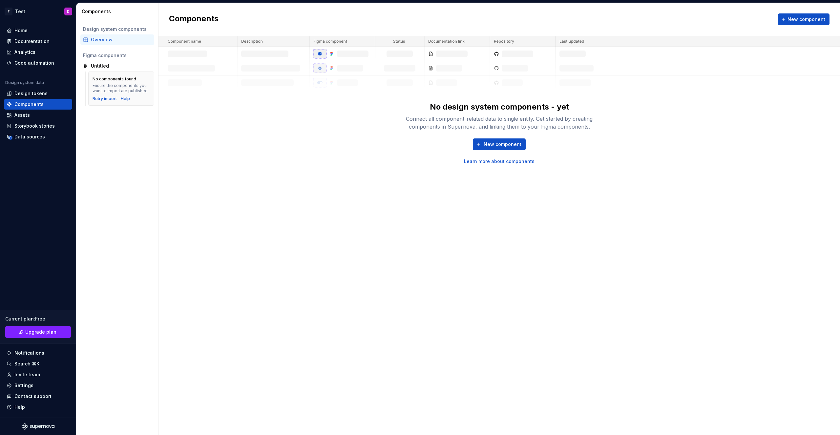
drag, startPoint x: 591, startPoint y: 134, endPoint x: 512, endPoint y: 150, distance: 80.3
click at [590, 134] on div "No design system components - yet Connect all component-related data to single …" at bounding box center [499, 133] width 210 height 63
click at [485, 146] on button "New component" at bounding box center [499, 144] width 53 height 12
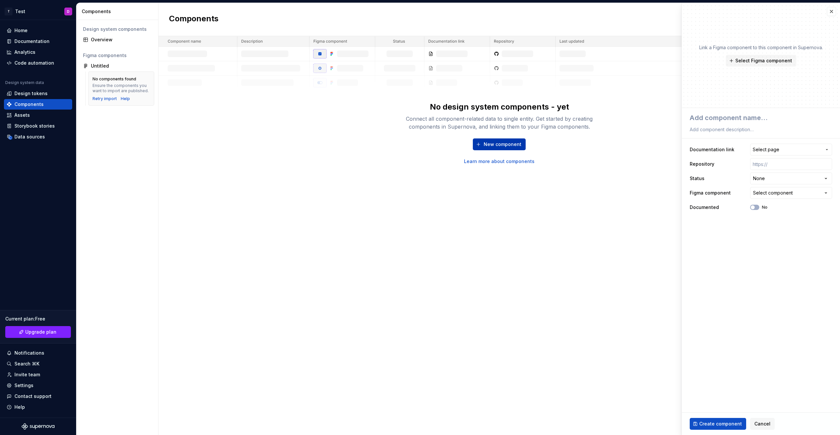
click at [493, 145] on span "New component" at bounding box center [503, 144] width 38 height 7
click at [779, 151] on span "Select page" at bounding box center [787, 149] width 69 height 7
click at [779, 151] on html "**********" at bounding box center [420, 217] width 840 height 435
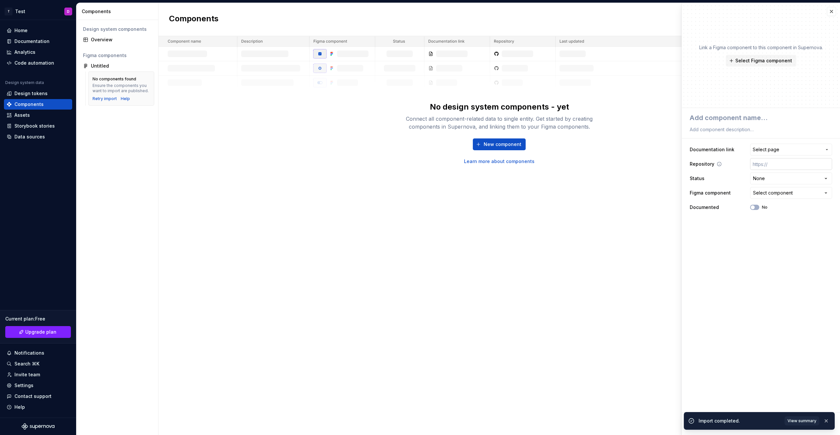
click at [774, 169] on input "text" at bounding box center [791, 164] width 82 height 12
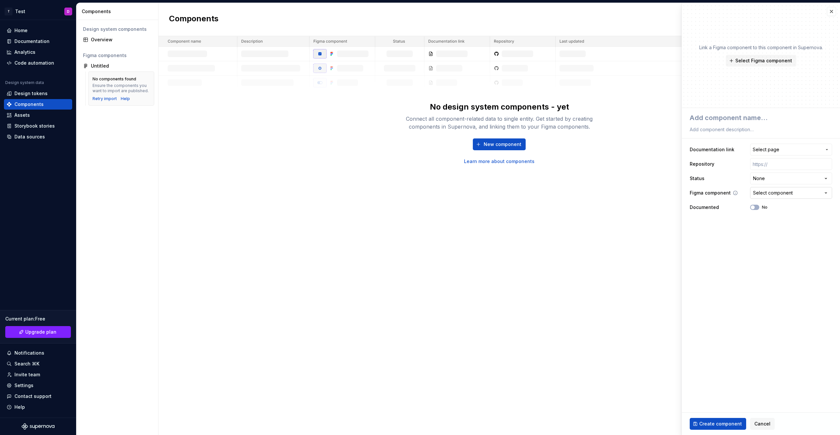
click at [780, 191] on div "Select component" at bounding box center [773, 193] width 40 height 7
click at [808, 299] on div "No components yet We couldn't find any components in your connected Figma files…" at bounding box center [787, 288] width 85 height 43
click at [801, 318] on html "**********" at bounding box center [420, 217] width 840 height 435
click at [101, 98] on div "Retry import" at bounding box center [105, 98] width 24 height 5
type textarea "*"
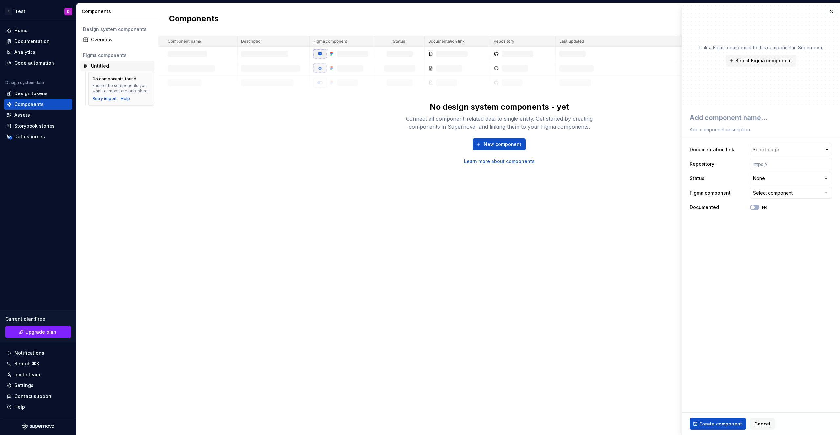
click at [100, 68] on div "Untitled" at bounding box center [100, 66] width 18 height 7
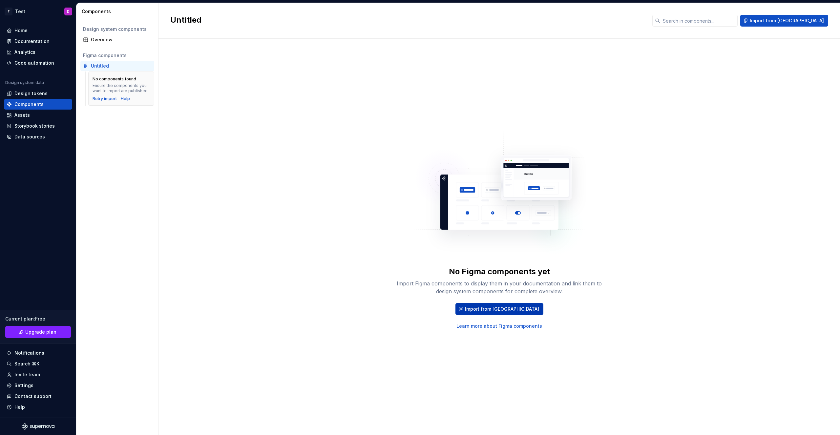
click at [514, 312] on span "Import from [GEOGRAPHIC_DATA]" at bounding box center [502, 309] width 74 height 7
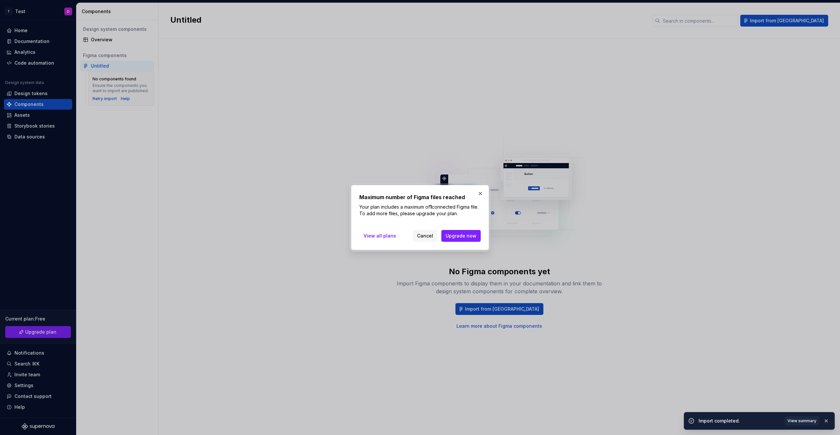
click at [468, 201] on div "Maximum number of Figma files reached Your plan includes a maximum of 1 connect…" at bounding box center [419, 205] width 121 height 24
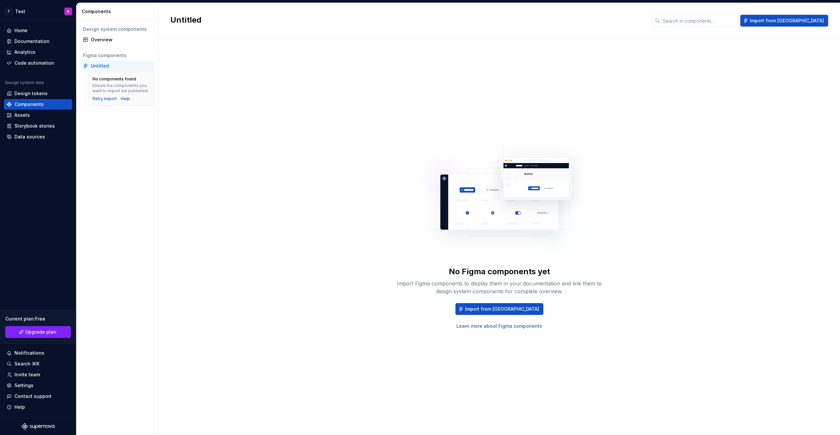
click at [491, 204] on body "T Test D Home Documentation Analytics Code automation Design system data Design…" at bounding box center [420, 217] width 840 height 435
